Goal: Use online tool/utility

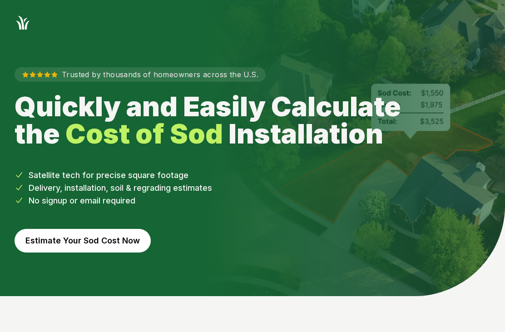
scroll to position [47, 0]
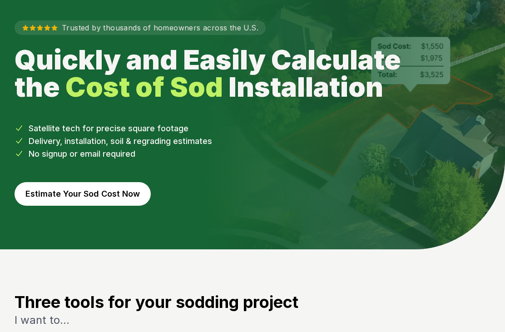
click at [55, 200] on button "Estimate Your Sod Cost Now" at bounding box center [83, 194] width 136 height 24
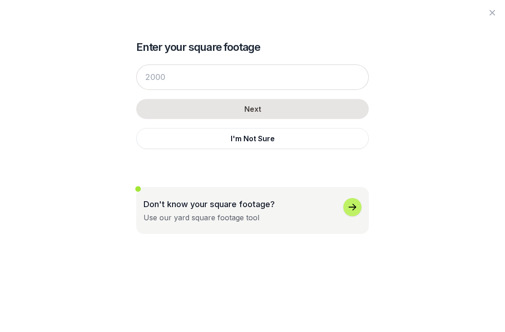
click at [350, 210] on icon "button" at bounding box center [352, 207] width 11 height 11
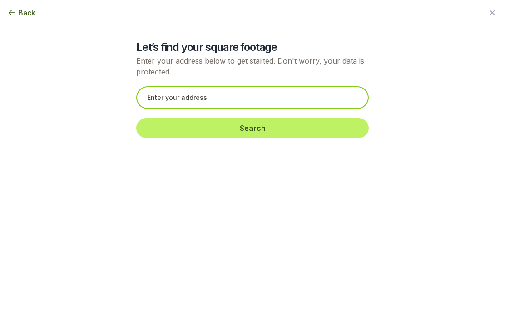
click at [159, 95] on input "text" at bounding box center [252, 97] width 233 height 23
click at [276, 99] on input "[STREET_ADDRESS]" at bounding box center [252, 97] width 233 height 23
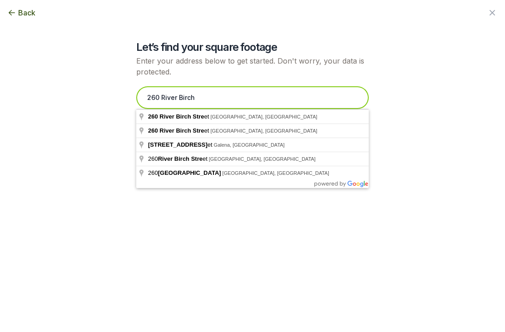
type input "260"
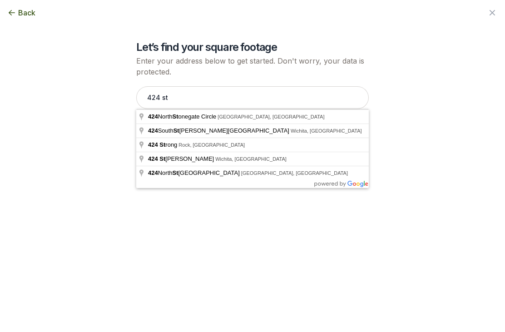
type input "[STREET_ADDRESS]"
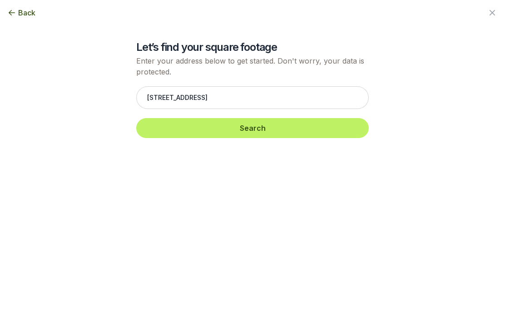
click at [166, 127] on button "Search" at bounding box center [252, 128] width 233 height 20
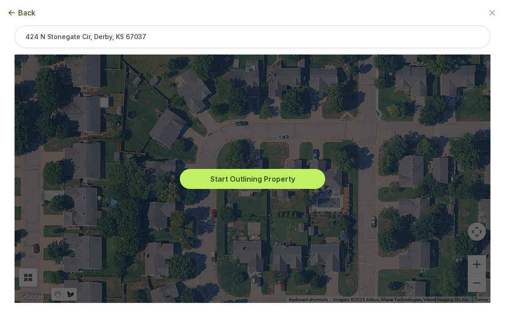
click at [207, 179] on button "Start Outlining Property" at bounding box center [252, 179] width 145 height 20
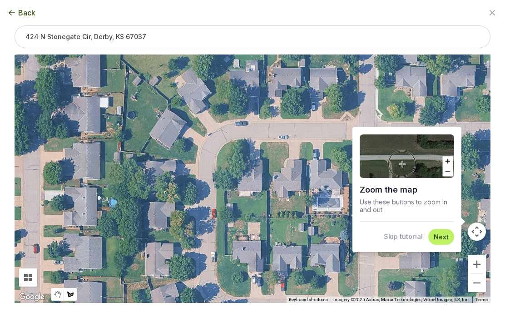
click at [437, 236] on button "Next" at bounding box center [441, 237] width 15 height 9
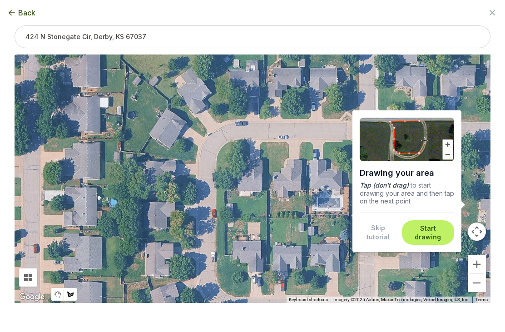
click at [433, 229] on button "Start drawing" at bounding box center [427, 233] width 41 height 18
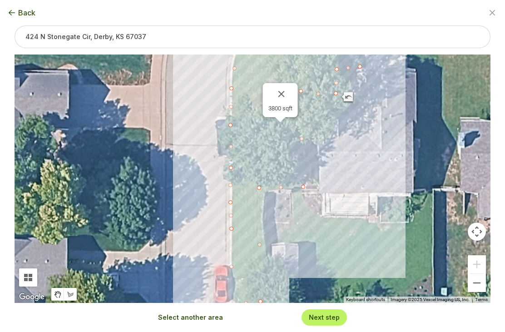
type input "3790"
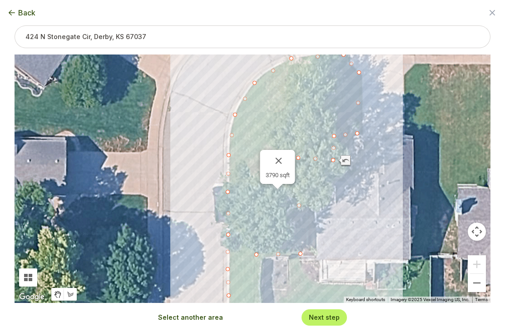
click at [322, 313] on button "Next step" at bounding box center [324, 317] width 31 height 9
